Goal: Task Accomplishment & Management: Complete application form

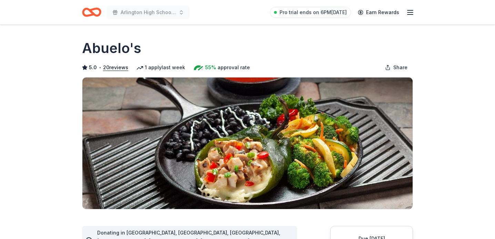
click at [90, 9] on icon "Home" at bounding box center [91, 12] width 19 height 16
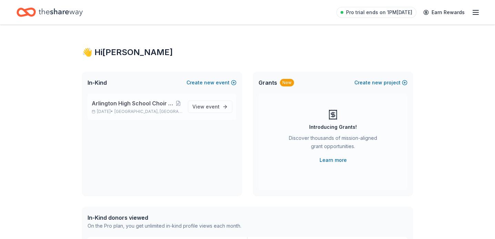
click at [119, 109] on p "[DATE] • [GEOGRAPHIC_DATA], [GEOGRAPHIC_DATA]" at bounding box center [137, 112] width 91 height 6
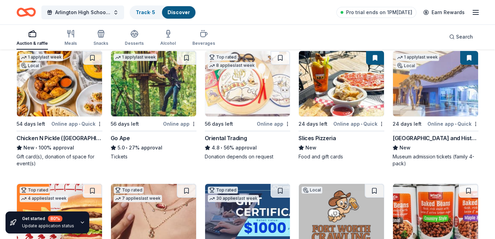
scroll to position [77, 0]
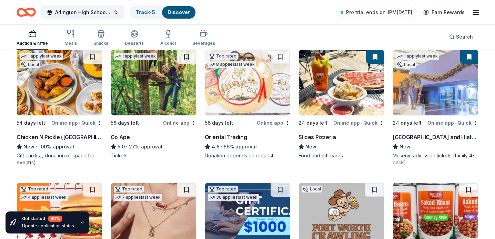
click at [142, 87] on img at bounding box center [153, 82] width 85 height 65
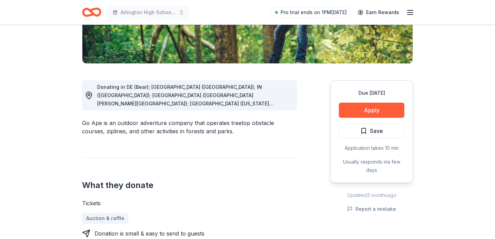
scroll to position [146, 0]
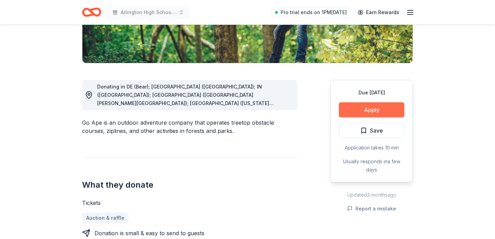
click at [363, 107] on button "Apply" at bounding box center [371, 109] width 65 height 15
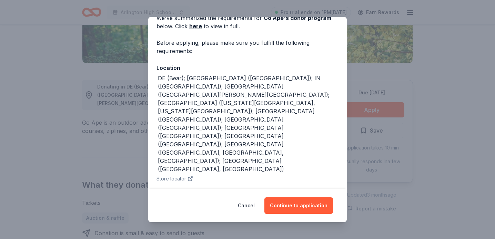
scroll to position [41, 0]
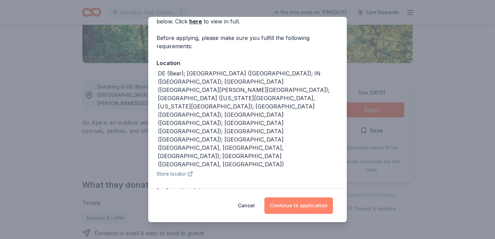
click at [297, 208] on button "Continue to application" at bounding box center [298, 206] width 69 height 17
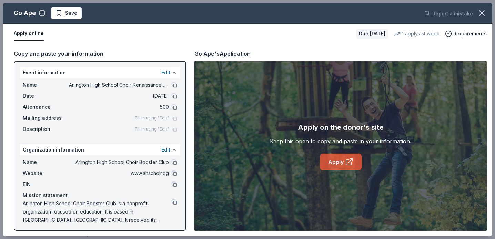
click at [332, 162] on link "Apply" at bounding box center [341, 162] width 42 height 17
